Goal: Task Accomplishment & Management: Use online tool/utility

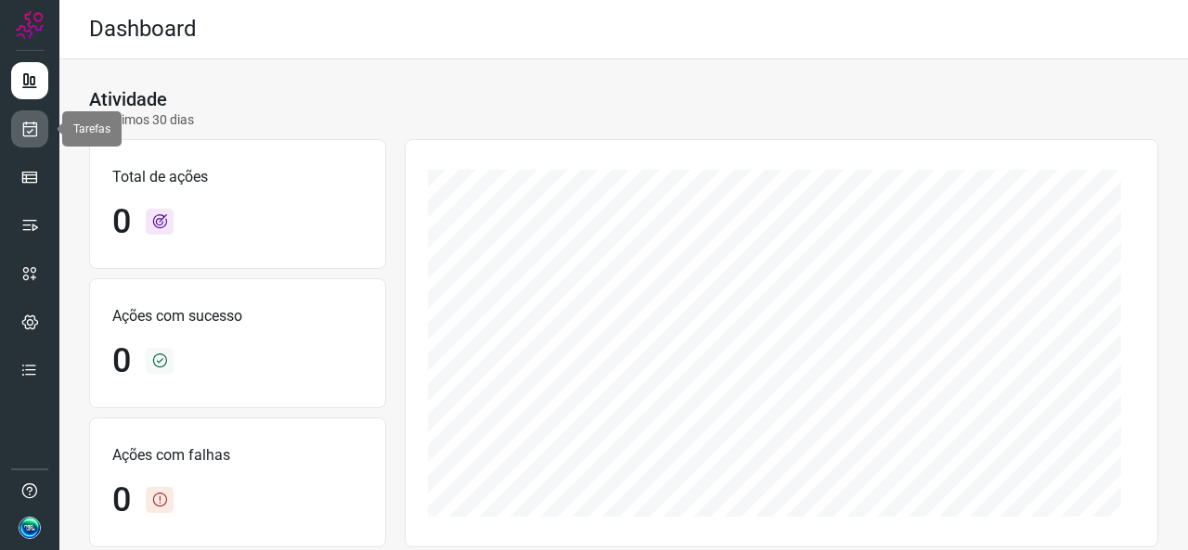
click at [34, 137] on icon at bounding box center [29, 129] width 19 height 19
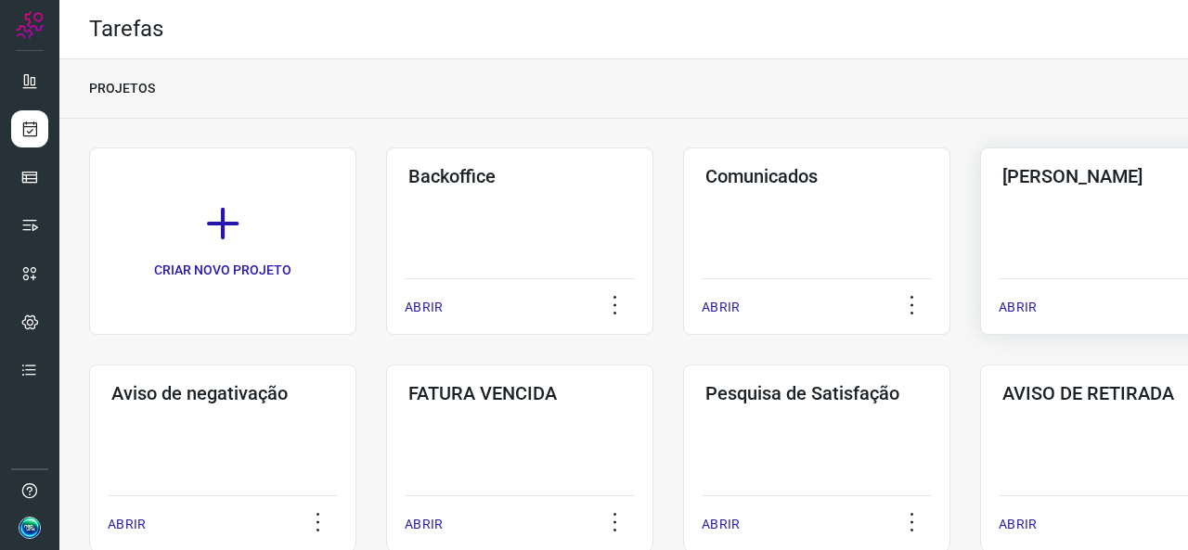
click at [1013, 259] on div "Pós Serviço ABRIR" at bounding box center [1113, 241] width 267 height 187
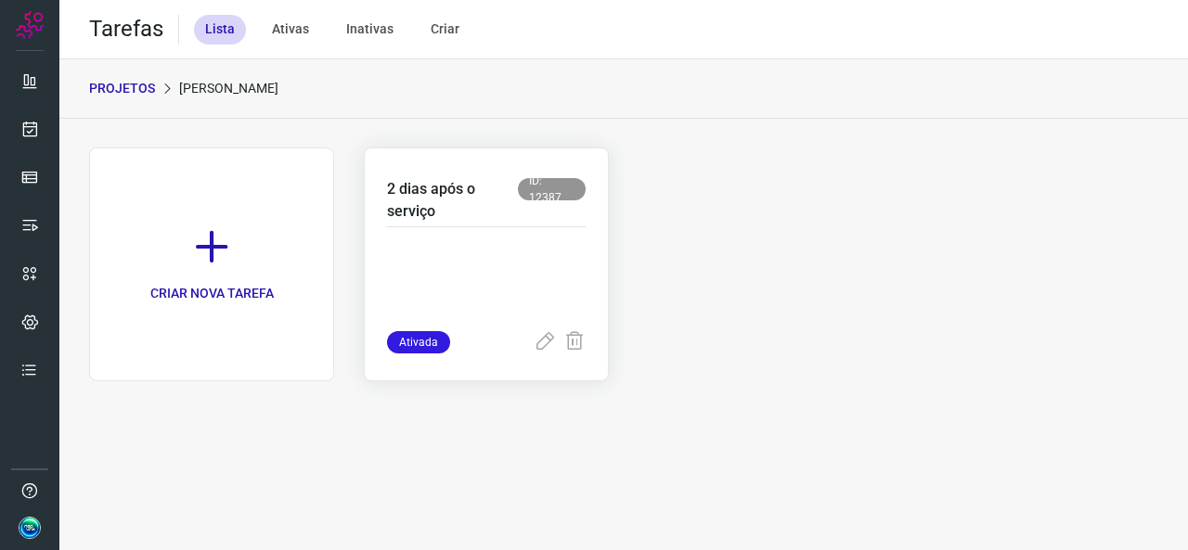
click at [510, 294] on p at bounding box center [486, 285] width 199 height 93
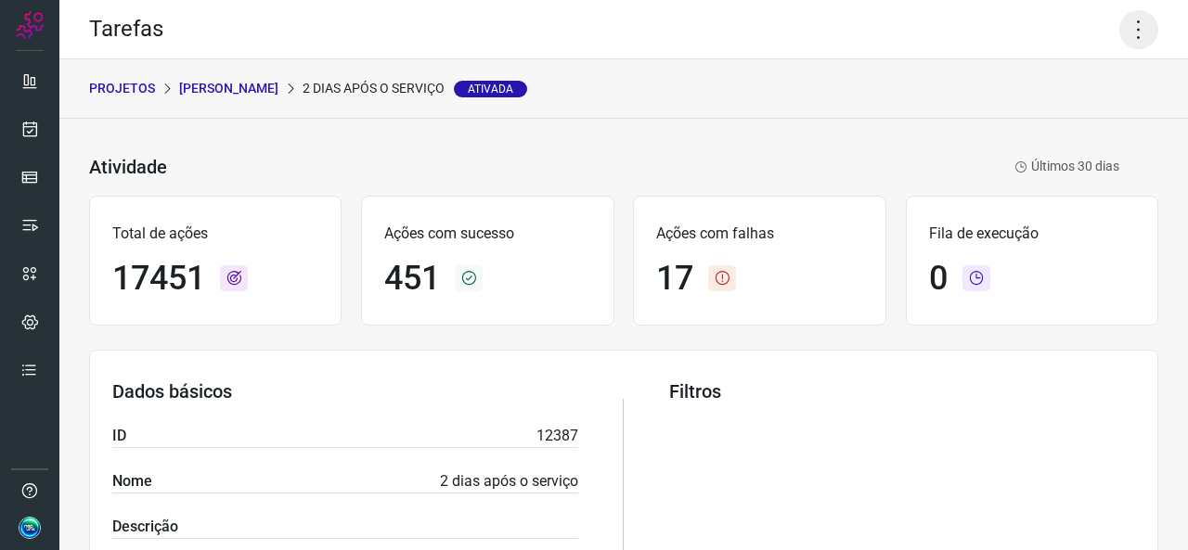
click at [1128, 20] on icon at bounding box center [1138, 29] width 39 height 39
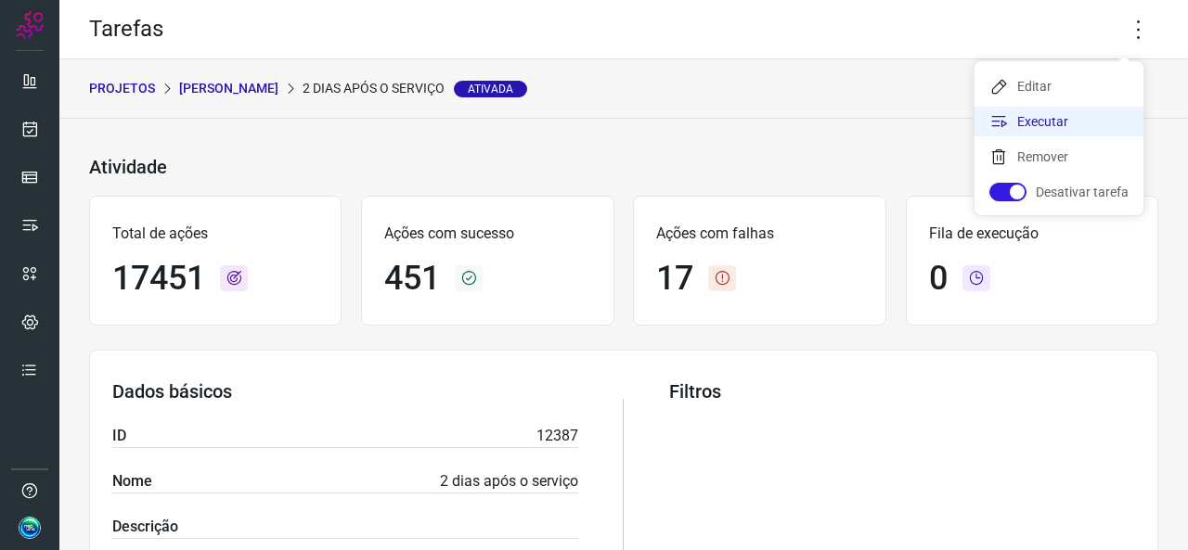
click at [1040, 124] on li "Executar" at bounding box center [1058, 122] width 169 height 30
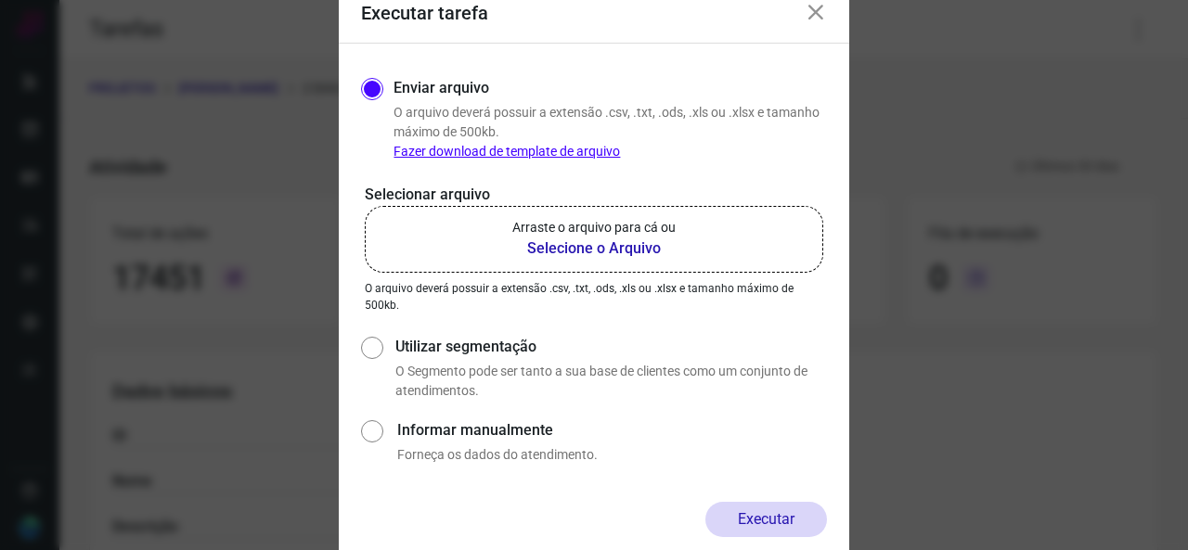
click at [601, 253] on b "Selecione o Arquivo" at bounding box center [593, 249] width 163 height 22
click at [0, 0] on input "Arraste o arquivo para cá ou Selecione o Arquivo" at bounding box center [0, 0] width 0 height 0
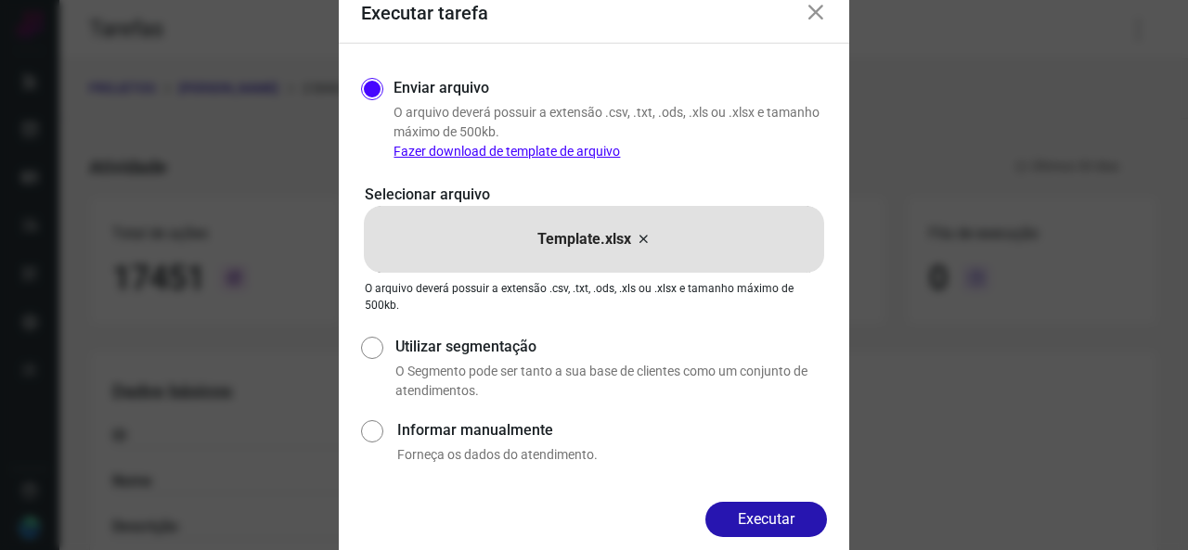
click at [743, 526] on button "Executar" at bounding box center [766, 519] width 122 height 35
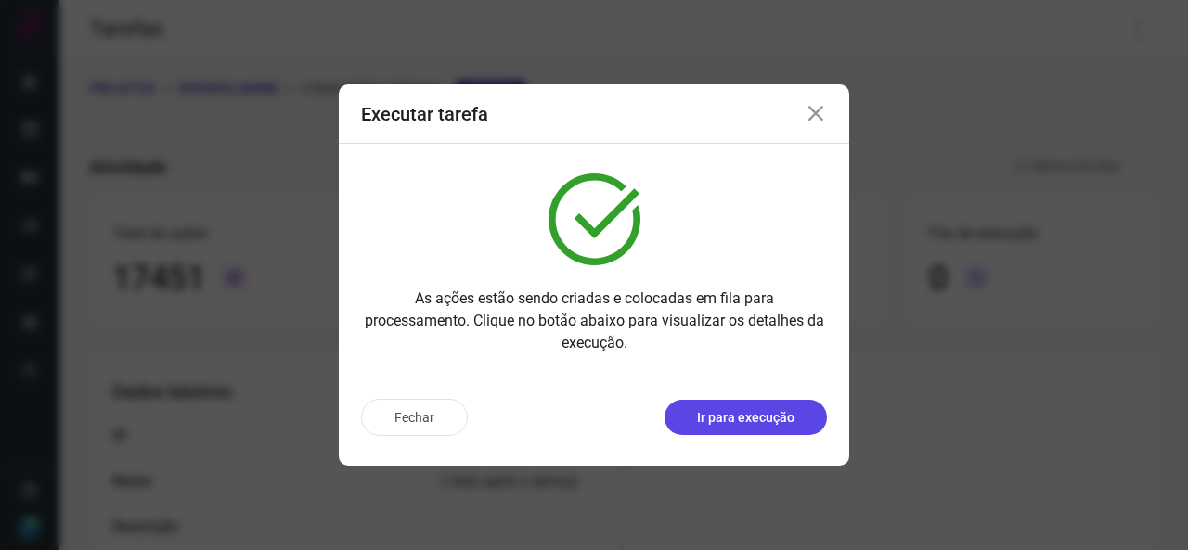
click at [783, 409] on p "Ir para execução" at bounding box center [745, 417] width 97 height 19
